Goal: Task Accomplishment & Management: Manage account settings

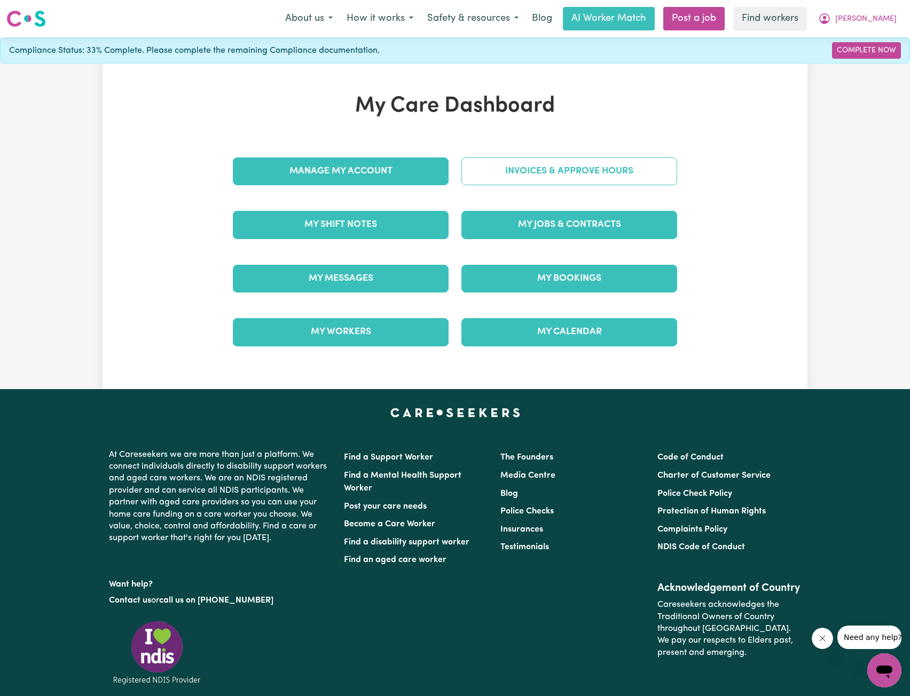
click at [547, 175] on link "Invoices & Approve Hours" at bounding box center [569, 172] width 216 height 28
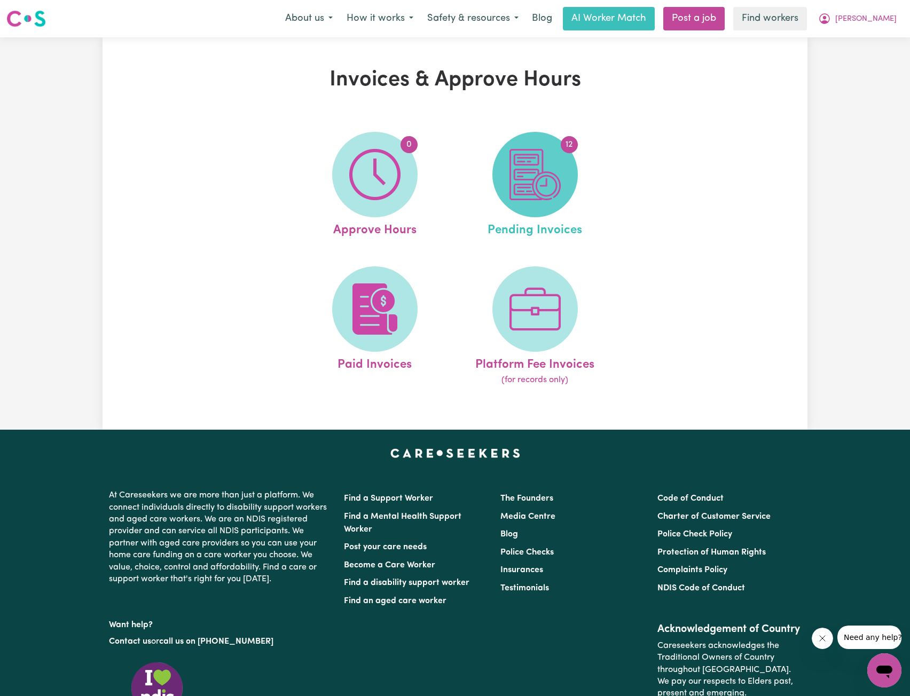
click at [536, 181] on img at bounding box center [534, 174] width 51 height 51
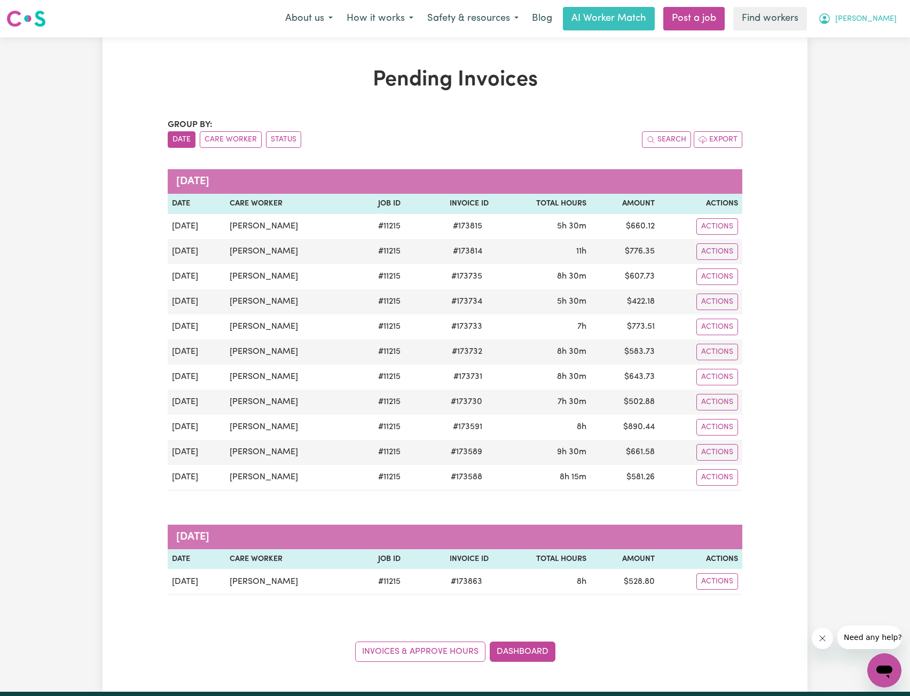
click at [883, 22] on span "[PERSON_NAME]" at bounding box center [865, 19] width 61 height 12
click at [869, 31] on div "My Dashboard Logout" at bounding box center [860, 51] width 85 height 41
click at [858, 35] on link "My Dashboard" at bounding box center [861, 42] width 84 height 20
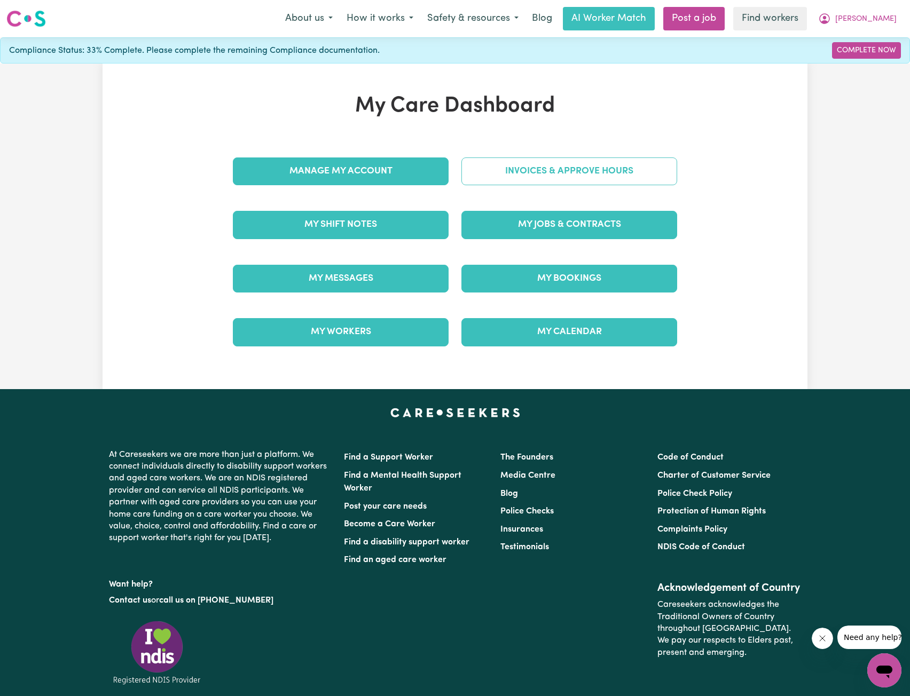
click at [590, 180] on link "Invoices & Approve Hours" at bounding box center [569, 172] width 216 height 28
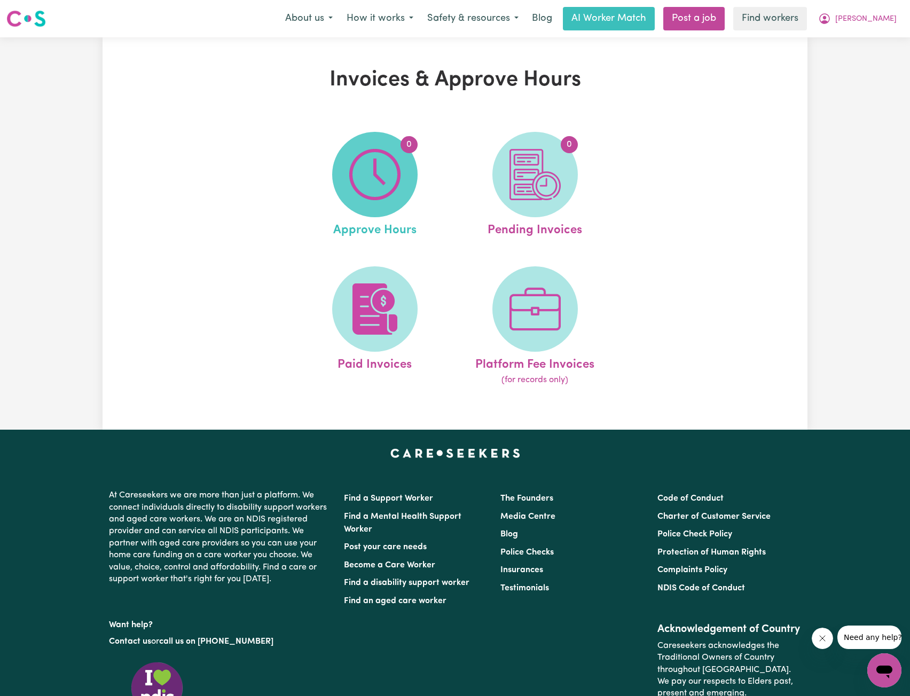
click at [396, 194] on img at bounding box center [374, 174] width 51 height 51
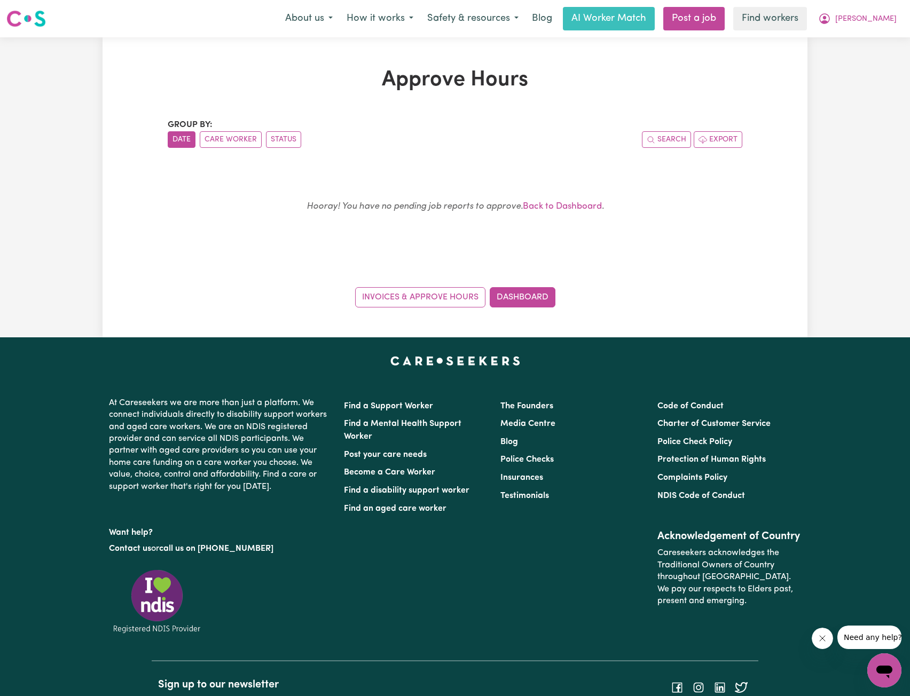
click at [846, 55] on div "Approve Hours Group by: Date Care Worker Status Search Export Hooray! You have …" at bounding box center [455, 187] width 910 height 300
click at [878, 27] on button "[PERSON_NAME]" at bounding box center [857, 18] width 92 height 22
click at [875, 32] on link "My Dashboard" at bounding box center [861, 42] width 84 height 20
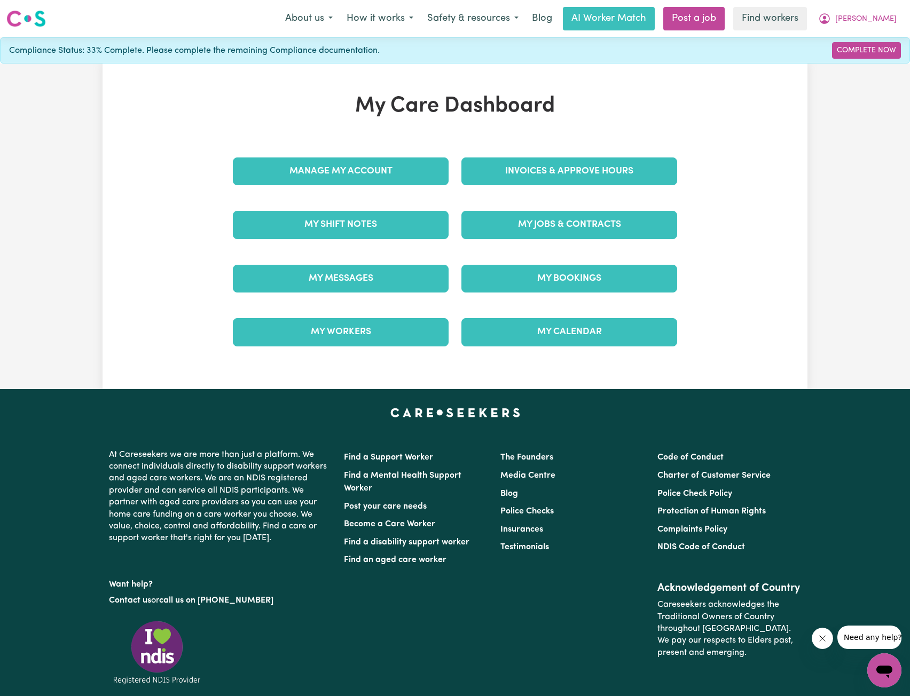
click at [580, 150] on div "Invoices & Approve Hours" at bounding box center [569, 171] width 229 height 53
click at [571, 161] on link "Invoices & Approve Hours" at bounding box center [569, 172] width 216 height 28
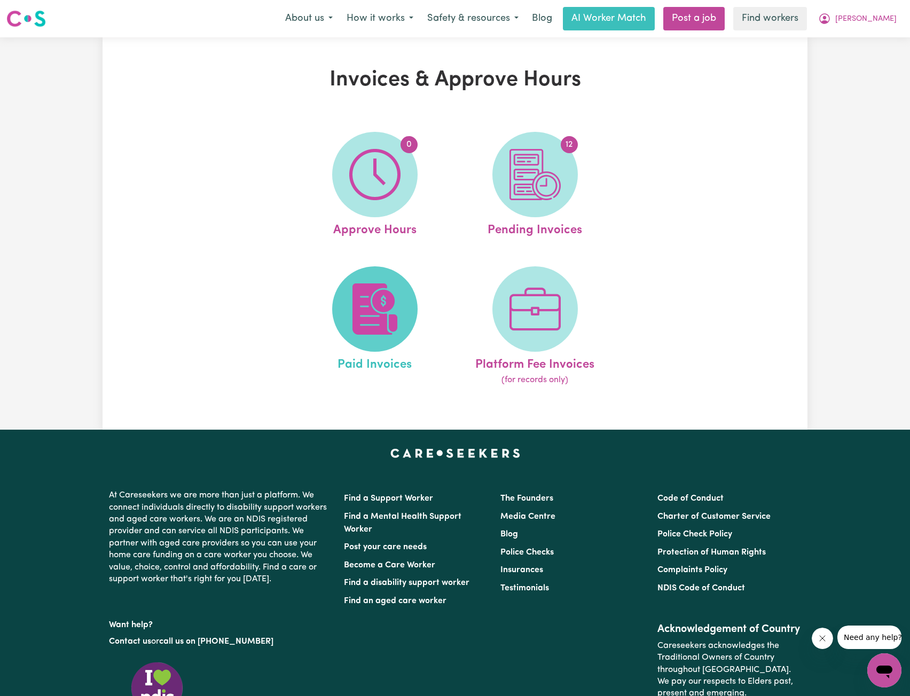
click at [380, 302] on img at bounding box center [374, 309] width 51 height 51
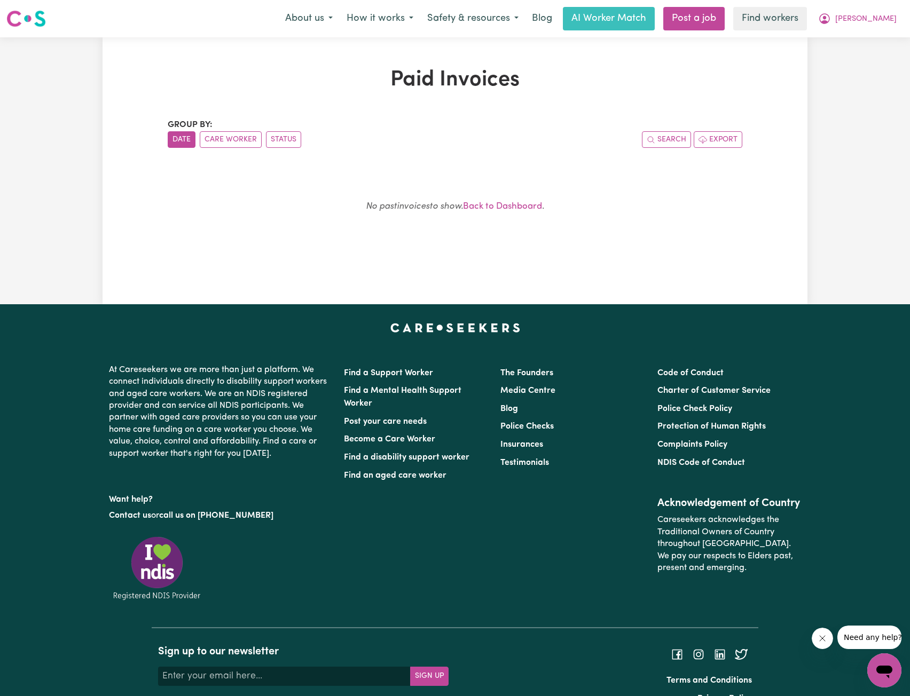
drag, startPoint x: 858, startPoint y: 107, endPoint x: 895, endPoint y: 31, distance: 84.1
click at [860, 101] on div "Paid Invoices Group by: Date Care Worker Status Search Export No past invoices …" at bounding box center [455, 170] width 910 height 267
click at [895, 18] on button "[PERSON_NAME]" at bounding box center [857, 18] width 92 height 22
click at [864, 33] on link "My Dashboard" at bounding box center [861, 42] width 84 height 20
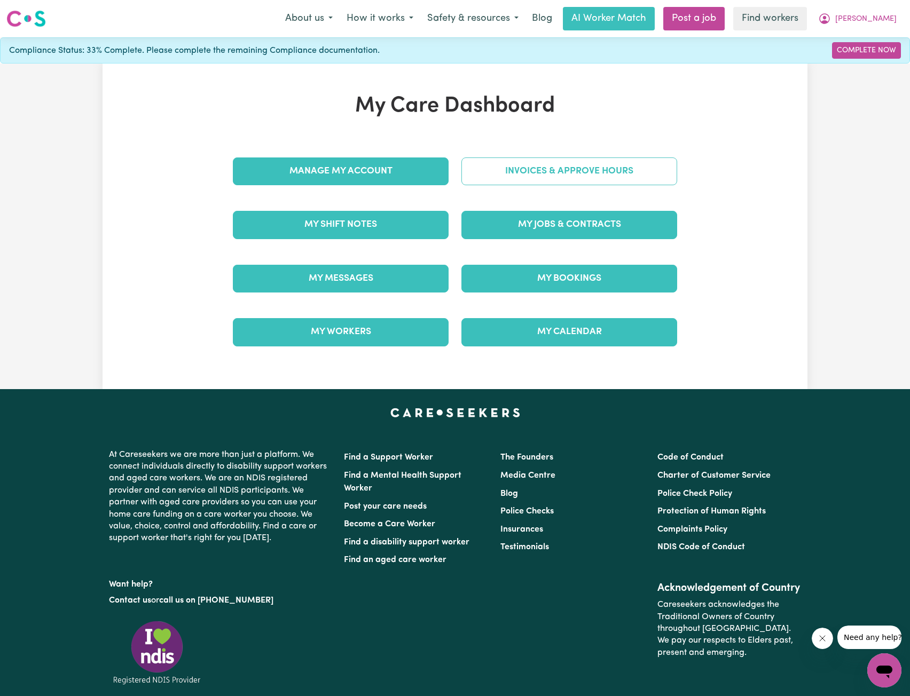
click at [568, 158] on link "Invoices & Approve Hours" at bounding box center [569, 172] width 216 height 28
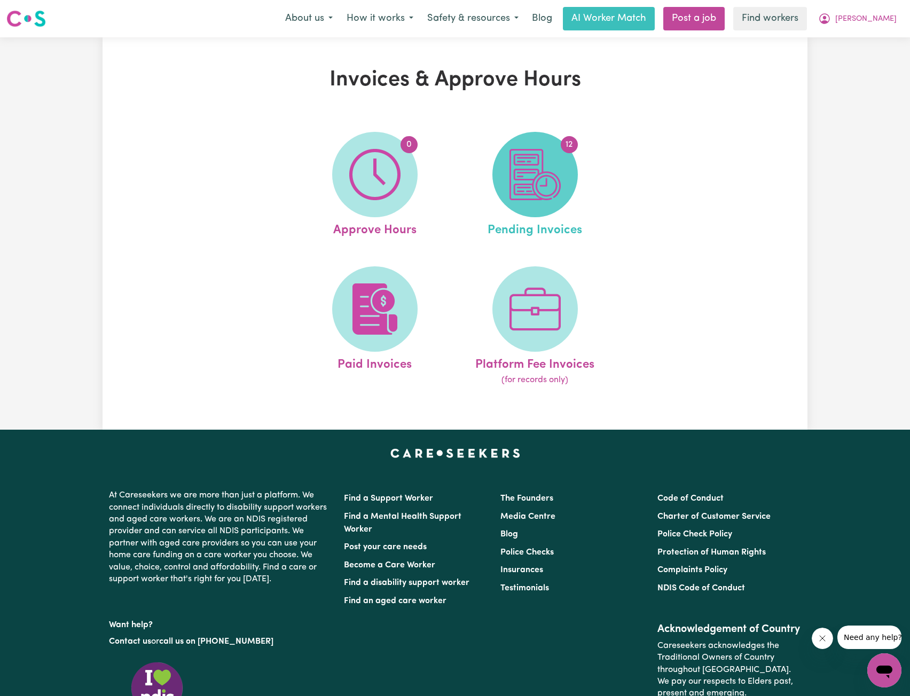
click at [557, 191] on img at bounding box center [534, 174] width 51 height 51
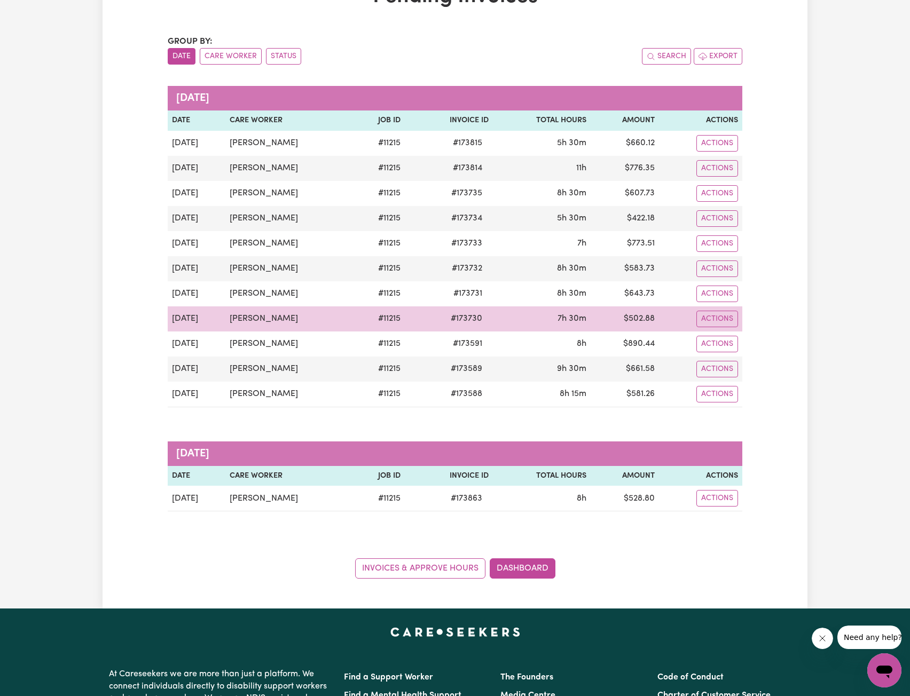
scroll to position [107, 0]
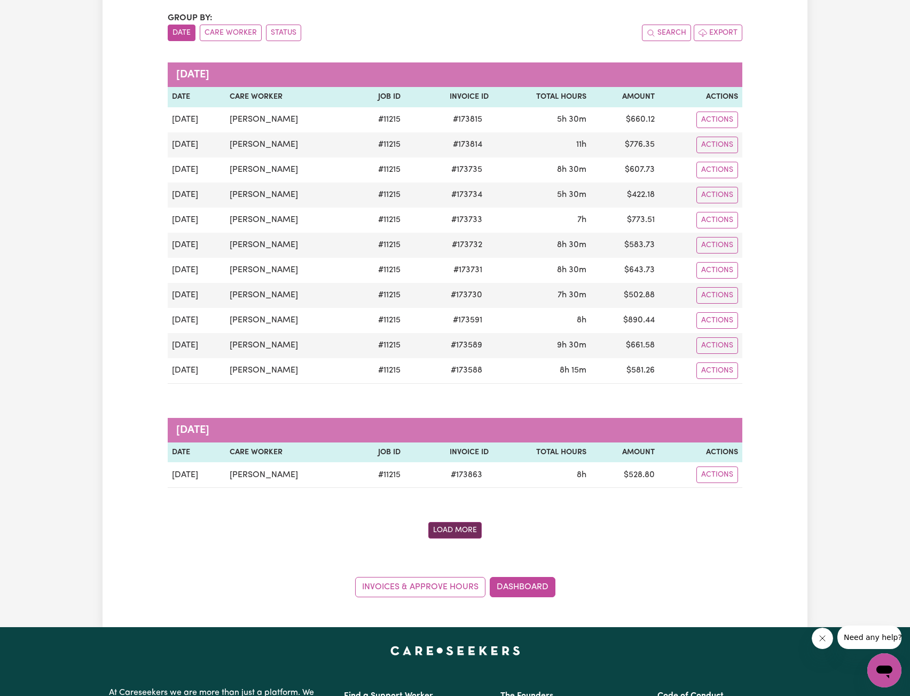
click at [467, 524] on button "Load More" at bounding box center [454, 530] width 53 height 17
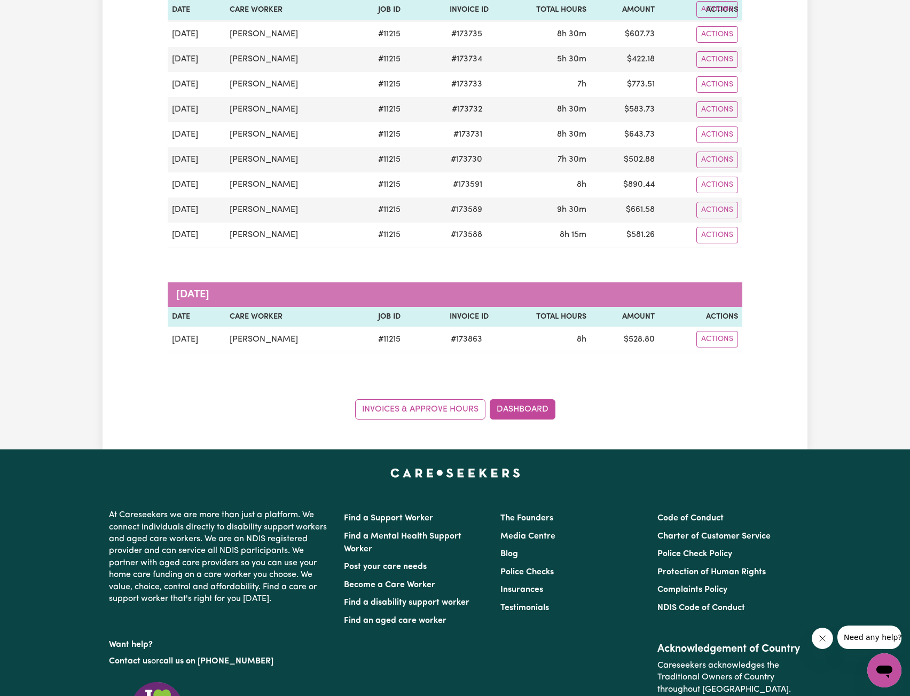
scroll to position [48, 0]
